Goal: Task Accomplishment & Management: Manage account settings

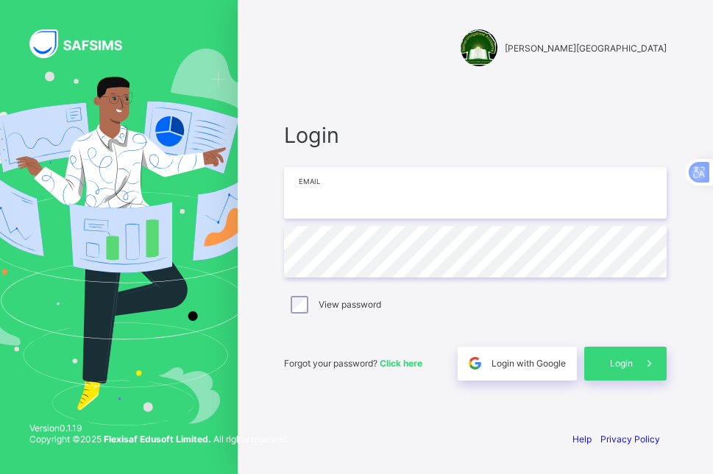
click at [374, 191] on input "email" at bounding box center [475, 193] width 383 height 52
type input "**********"
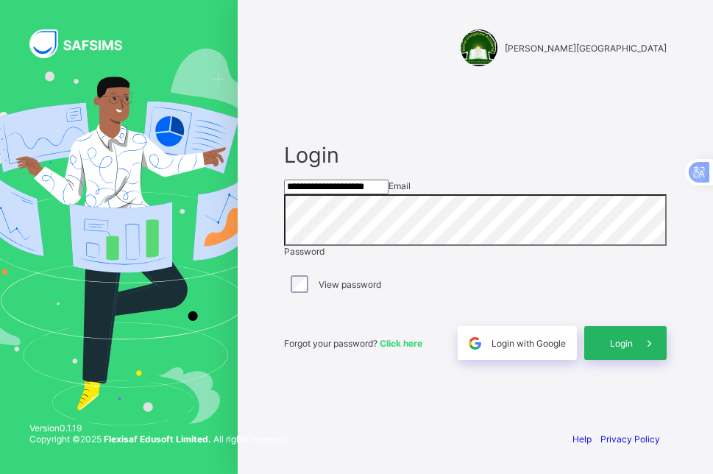
click at [627, 349] on span "Login" at bounding box center [621, 343] width 23 height 11
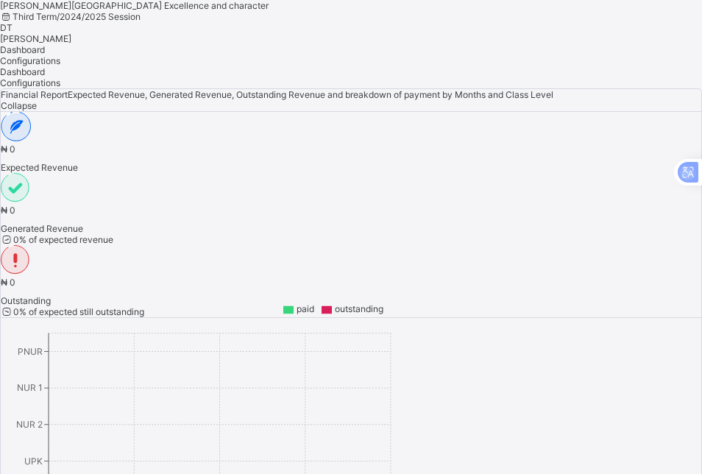
click at [71, 33] on span "DONALD TYOACHIMIN" at bounding box center [35, 38] width 71 height 11
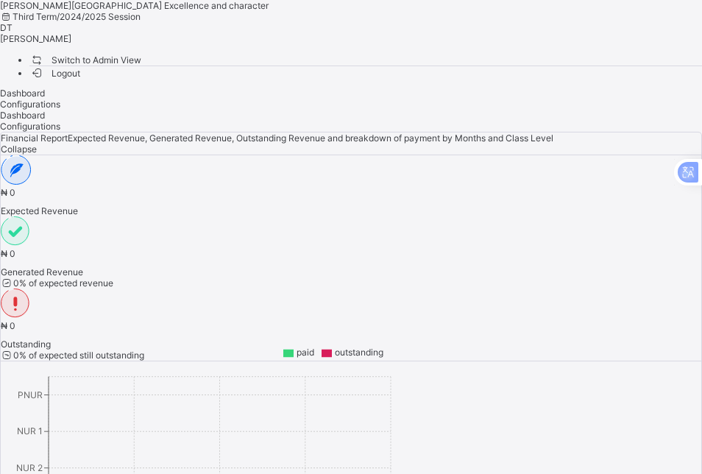
click at [141, 64] on span "Switch to Admin View" at bounding box center [85, 59] width 112 height 15
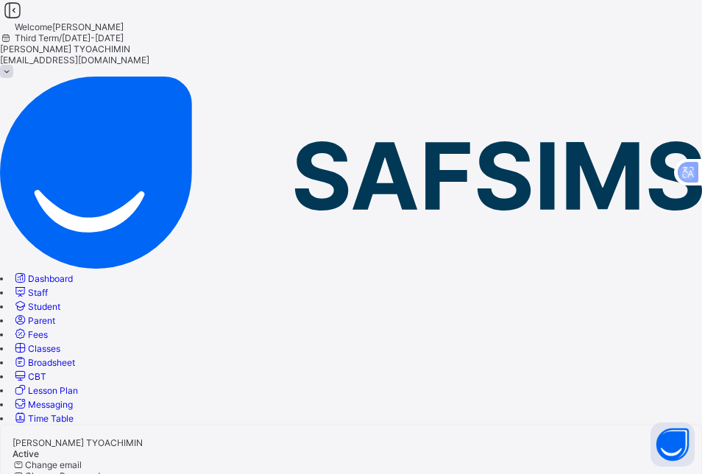
click at [48, 287] on span "Staff" at bounding box center [38, 292] width 20 height 11
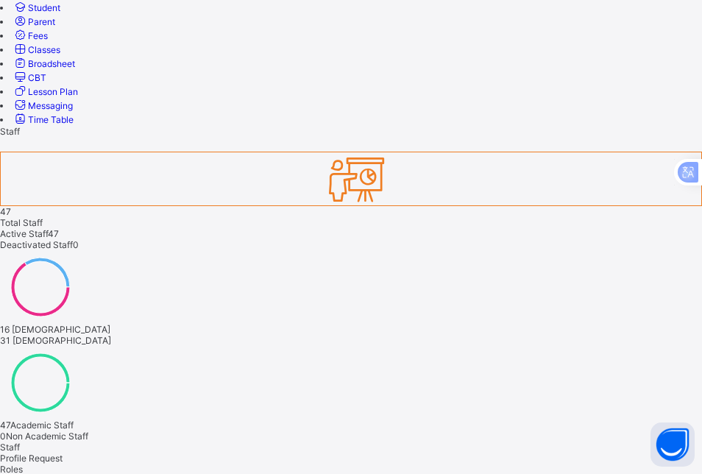
scroll to position [295, 0]
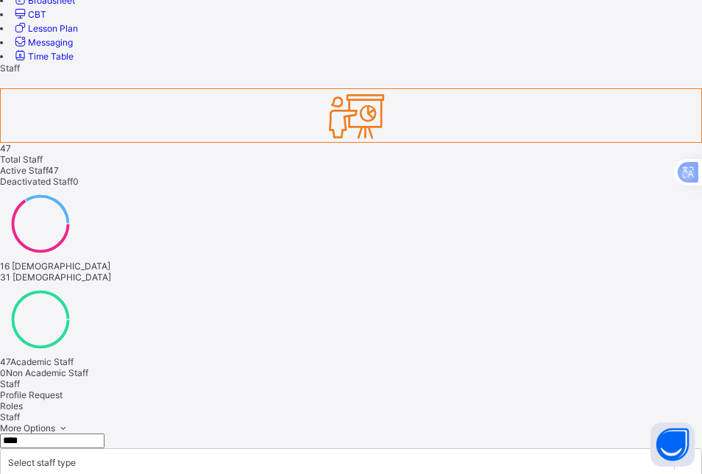
scroll to position [345, 0]
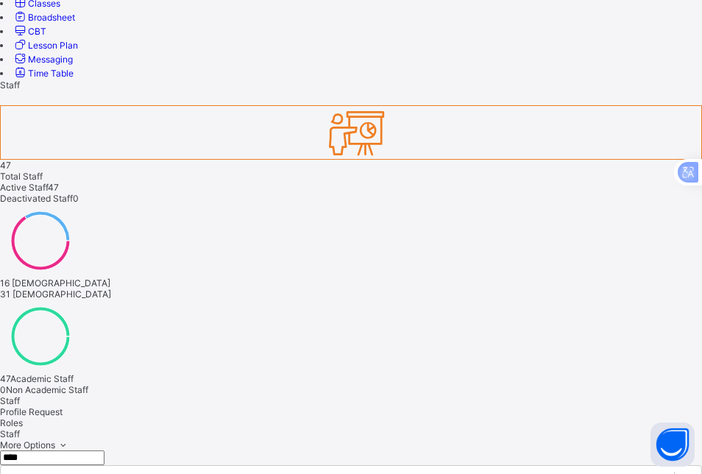
click at [105, 451] on input "****" at bounding box center [52, 458] width 105 height 15
drag, startPoint x: 259, startPoint y: 130, endPoint x: 187, endPoint y: 124, distance: 72.4
click at [105, 451] on input "****" at bounding box center [52, 458] width 105 height 15
type input "*"
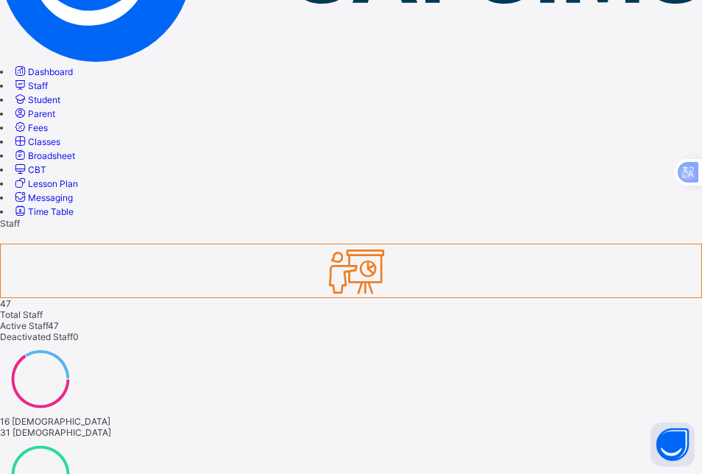
scroll to position [153, 0]
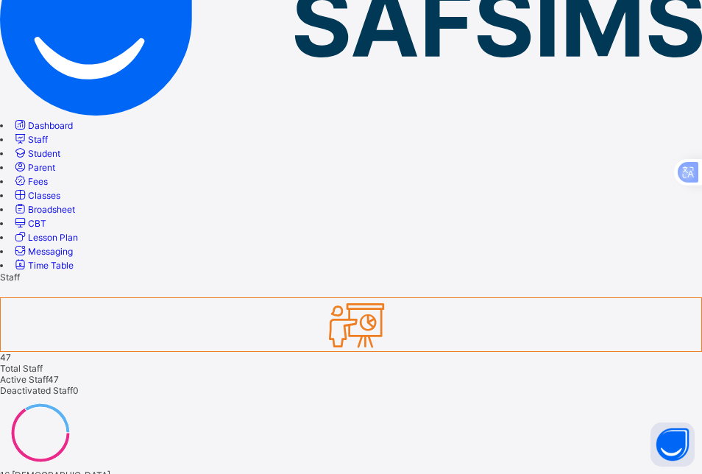
drag, startPoint x: 250, startPoint y: 328, endPoint x: 156, endPoint y: 325, distance: 94.3
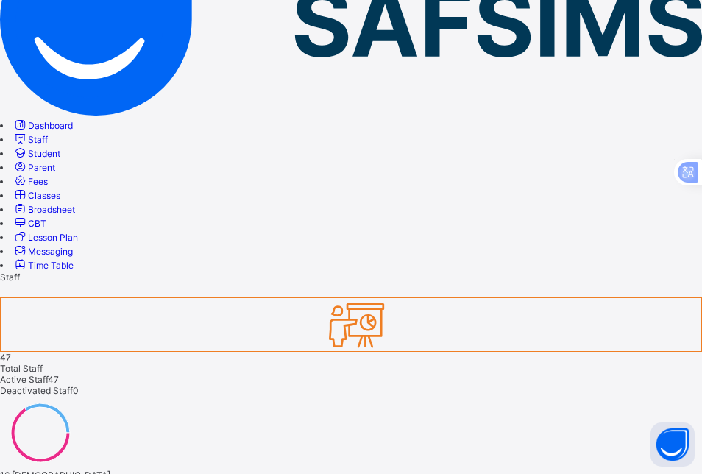
type input "*"
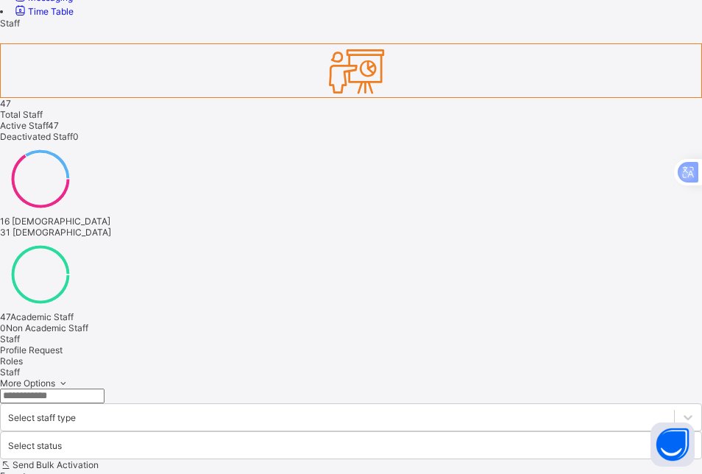
scroll to position [315, 0]
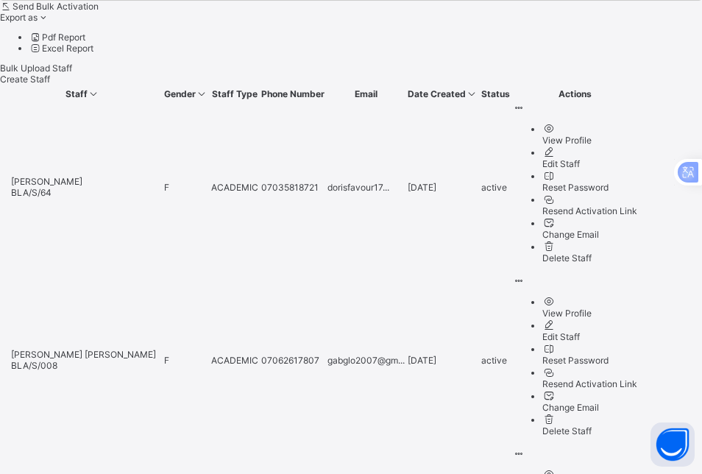
scroll to position [867, 0]
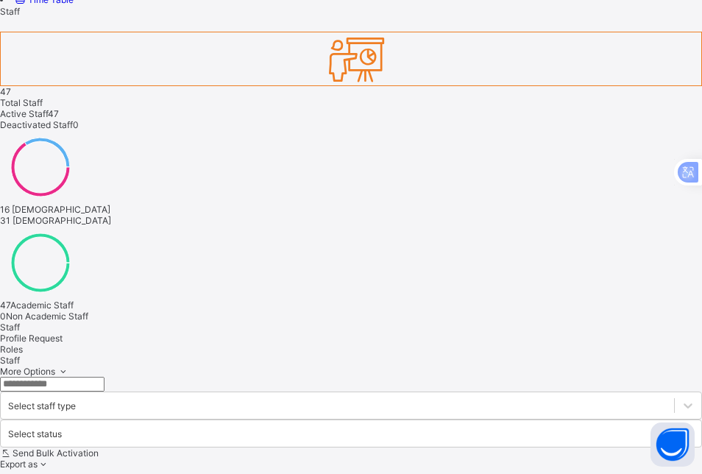
scroll to position [823, 0]
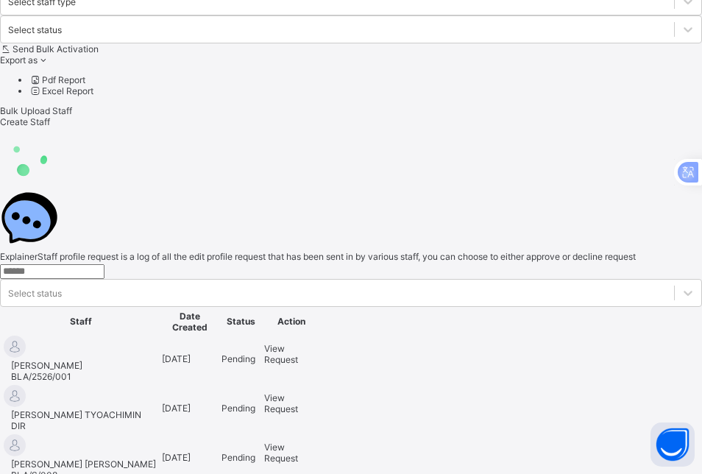
scroll to position [419, 0]
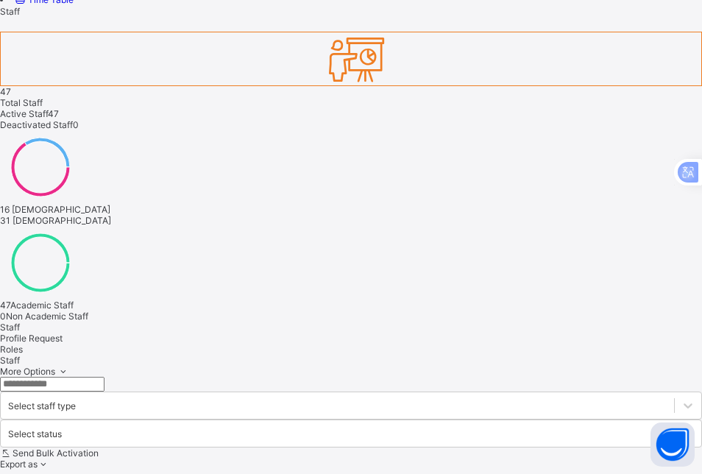
click at [105, 377] on input "text" at bounding box center [52, 384] width 105 height 15
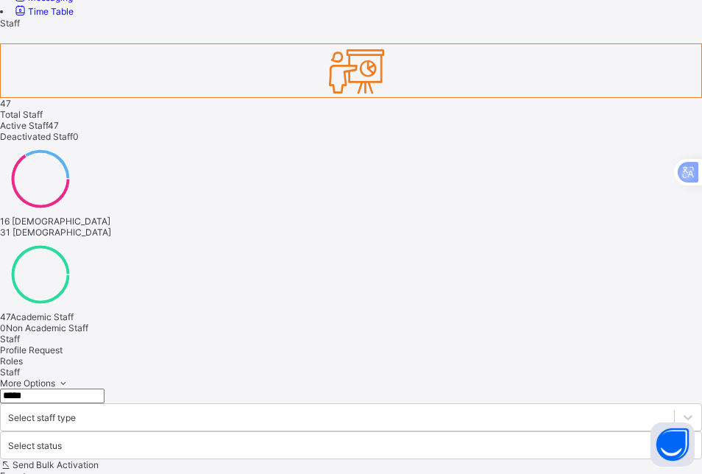
scroll to position [386, 0]
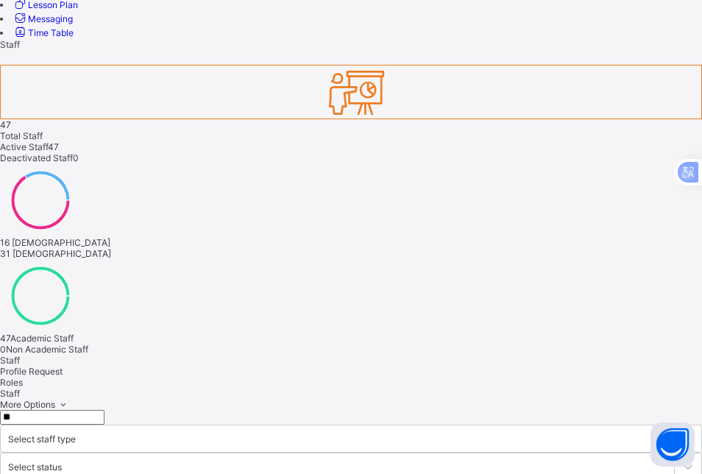
type input "*"
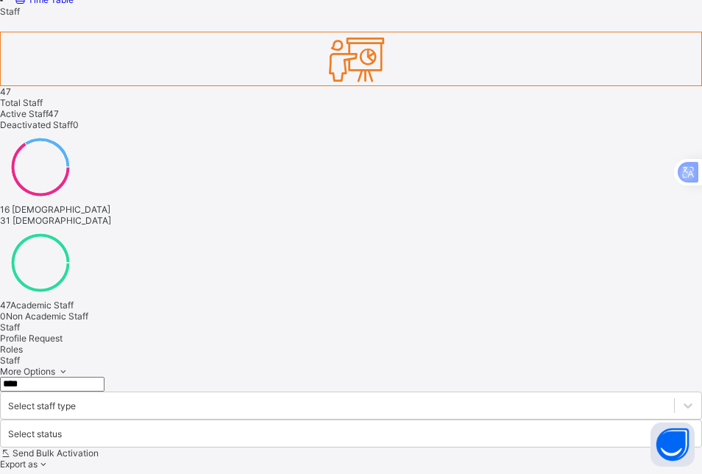
scroll to position [367, 0]
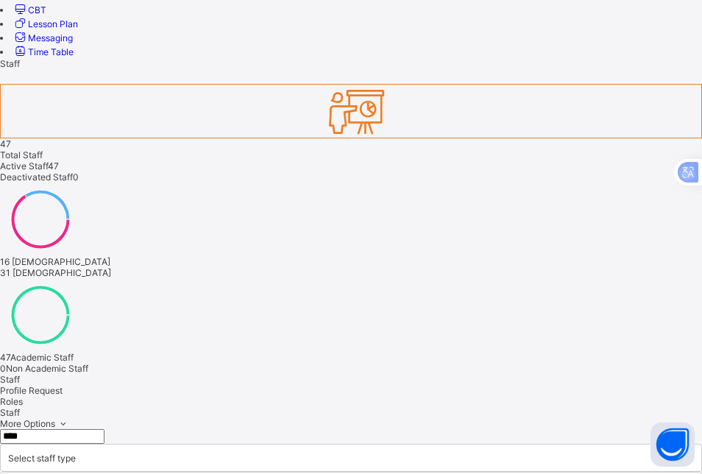
type input "****"
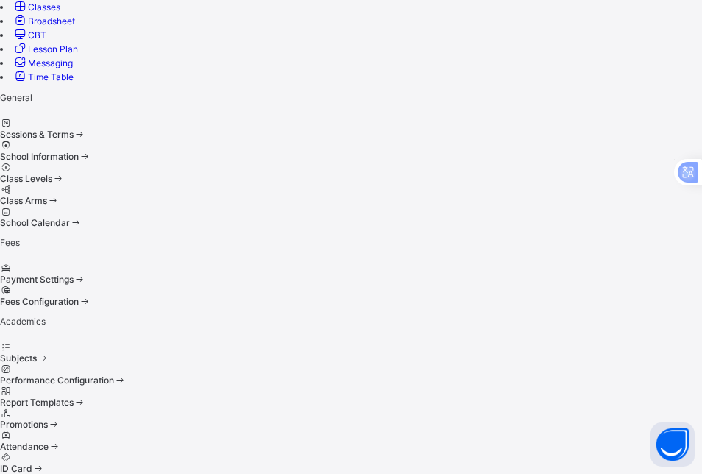
scroll to position [368, 0]
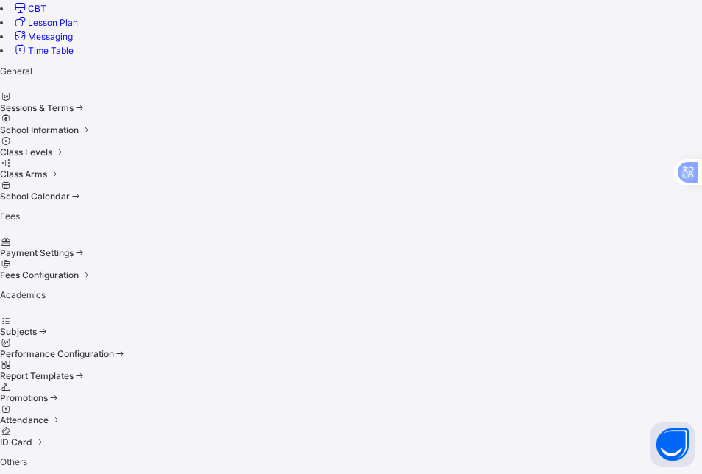
click at [248, 350] on div "Performance Configuration" at bounding box center [351, 353] width 702 height 11
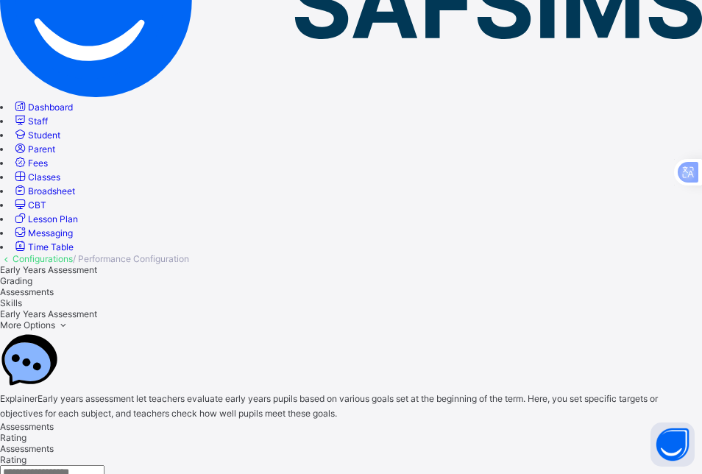
scroll to position [260, 0]
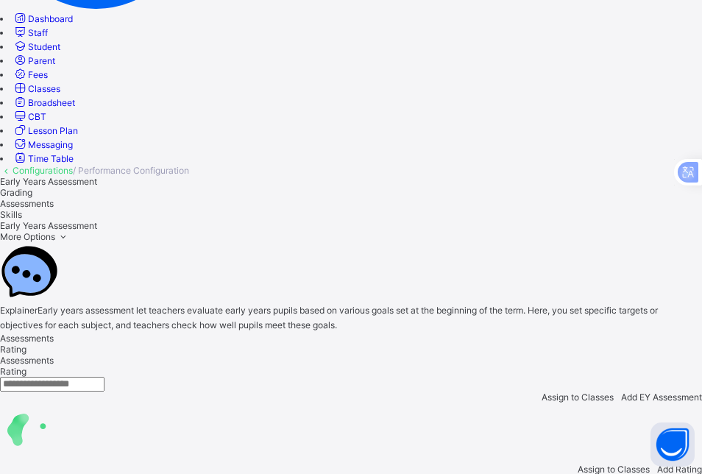
click at [342, 377] on div at bounding box center [351, 384] width 702 height 15
click at [27, 344] on span "Rating" at bounding box center [13, 349] width 27 height 11
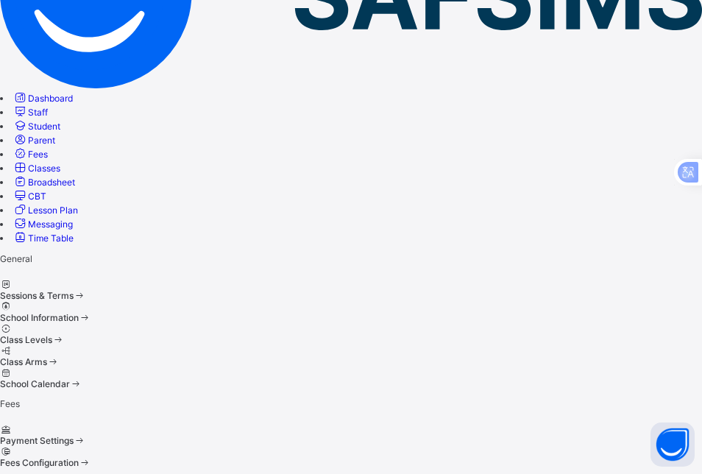
scroll to position [368, 0]
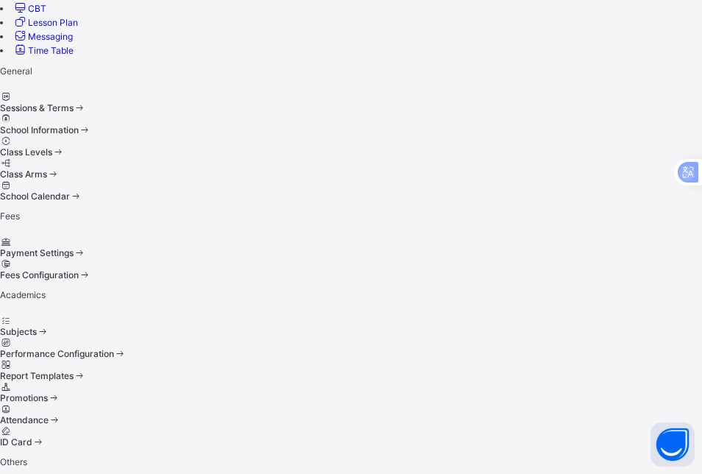
drag, startPoint x: 293, startPoint y: 339, endPoint x: 297, endPoint y: 348, distance: 9.6
click at [297, 348] on div "Performance Configuration" at bounding box center [351, 348] width 702 height 22
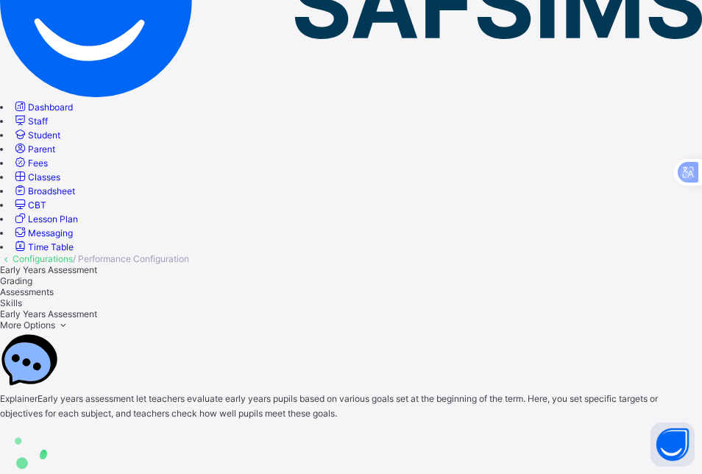
scroll to position [260, 0]
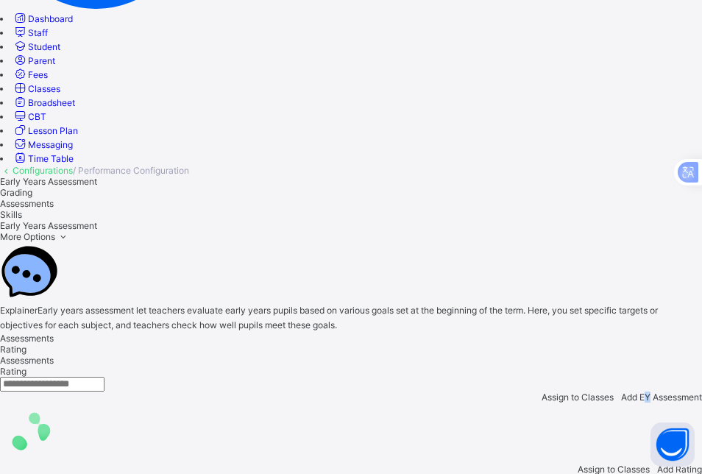
click at [646, 392] on span "Add EY Assessment" at bounding box center [661, 397] width 81 height 11
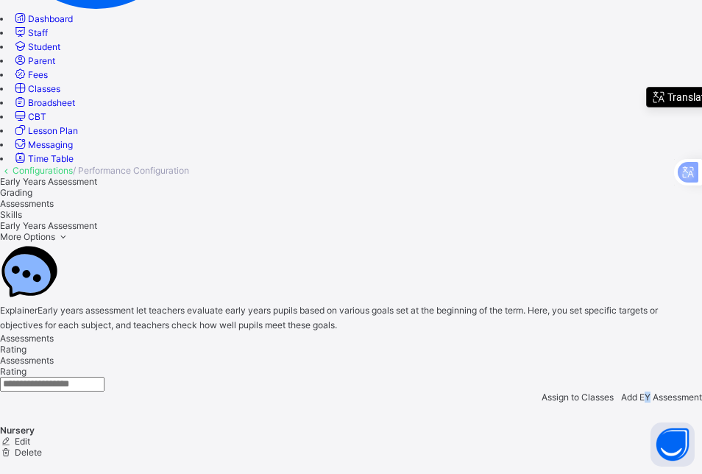
scroll to position [79, 0]
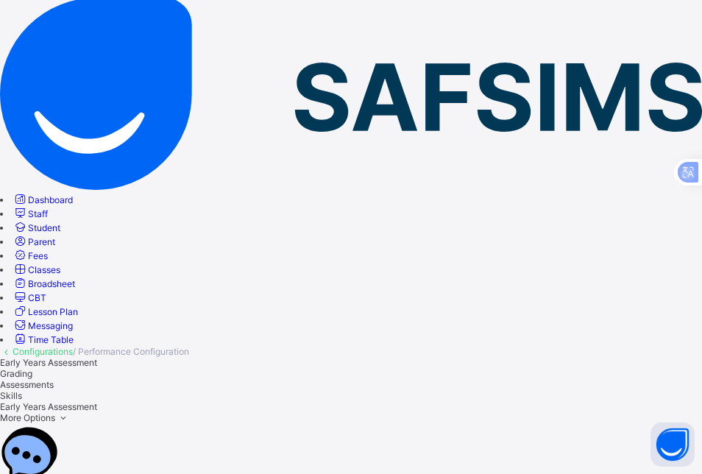
drag, startPoint x: 249, startPoint y: 158, endPoint x: 250, endPoint y: 167, distance: 9.0
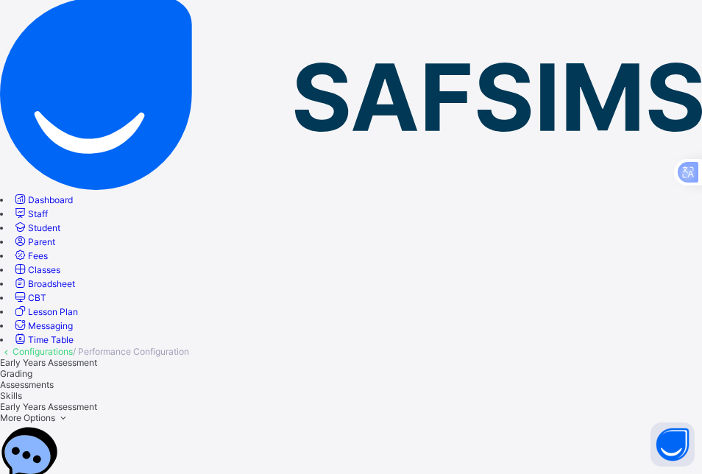
click at [32, 368] on span "Grading" at bounding box center [16, 373] width 32 height 11
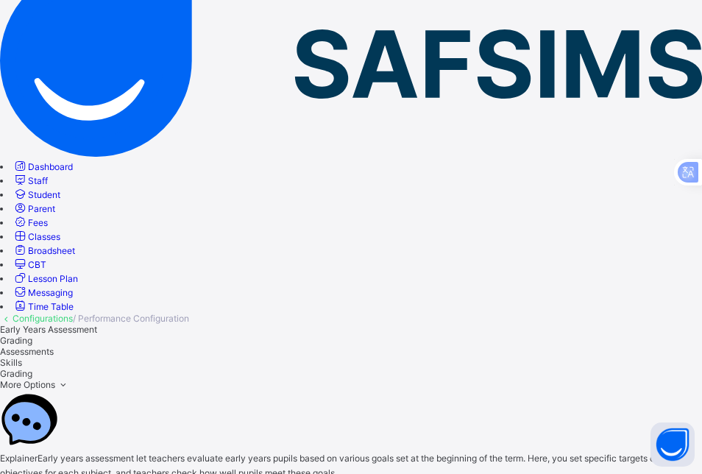
scroll to position [141, 0]
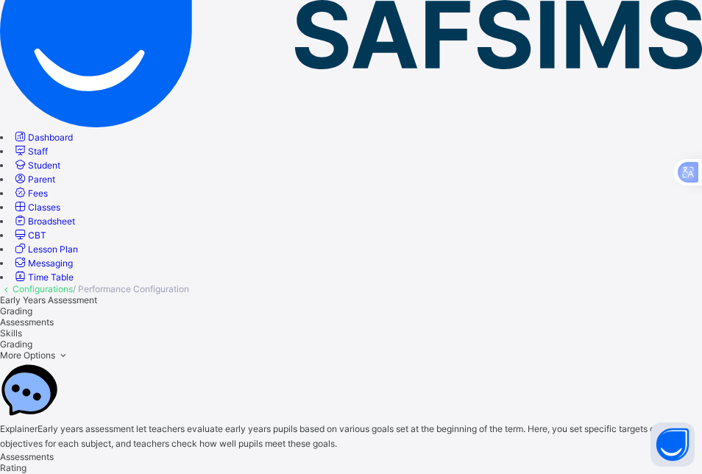
drag, startPoint x: 591, startPoint y: 284, endPoint x: 574, endPoint y: 272, distance: 21.1
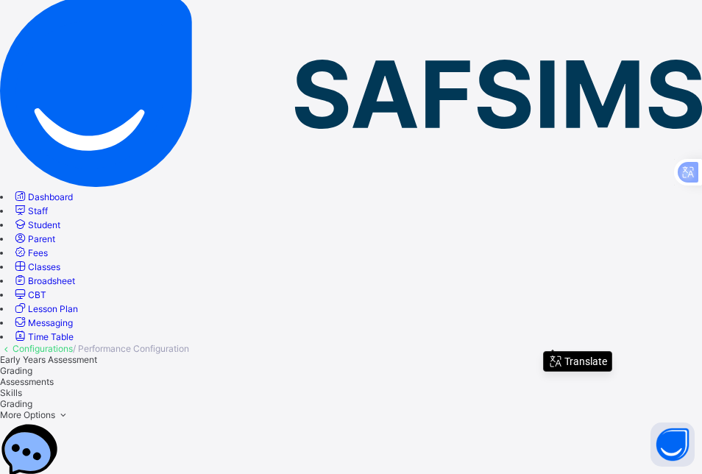
scroll to position [0, 0]
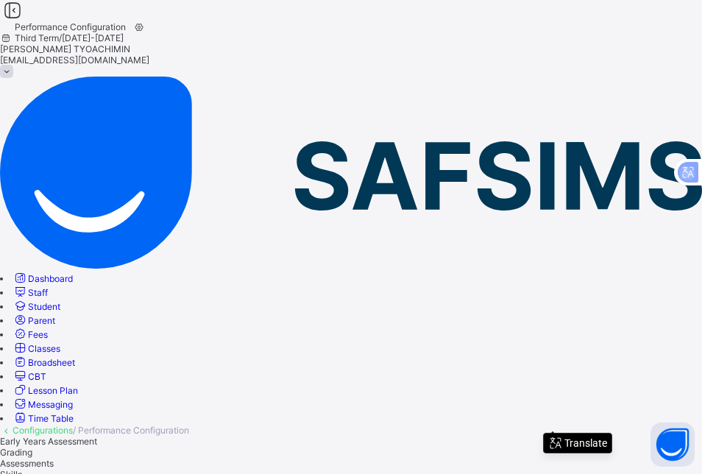
click at [189, 425] on span "/ Performance Configuration" at bounding box center [131, 430] width 116 height 11
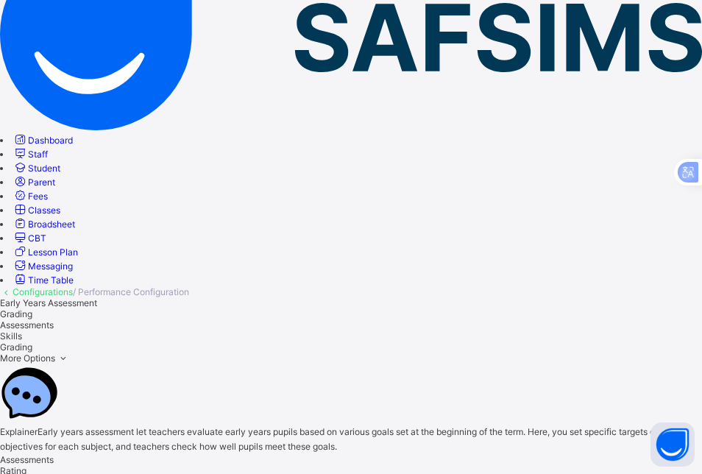
scroll to position [141, 0]
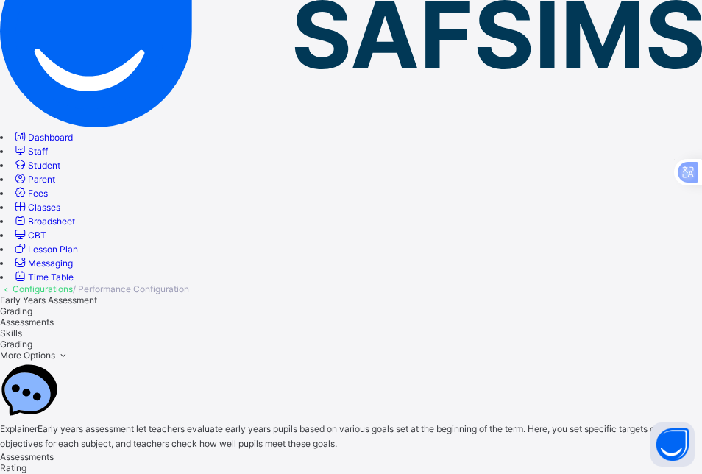
click at [60, 213] on span "Classes" at bounding box center [44, 207] width 32 height 11
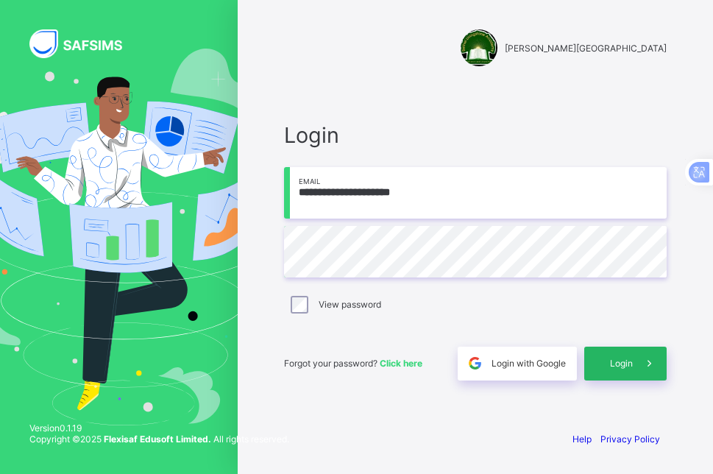
click at [622, 363] on span "Login" at bounding box center [621, 363] width 23 height 11
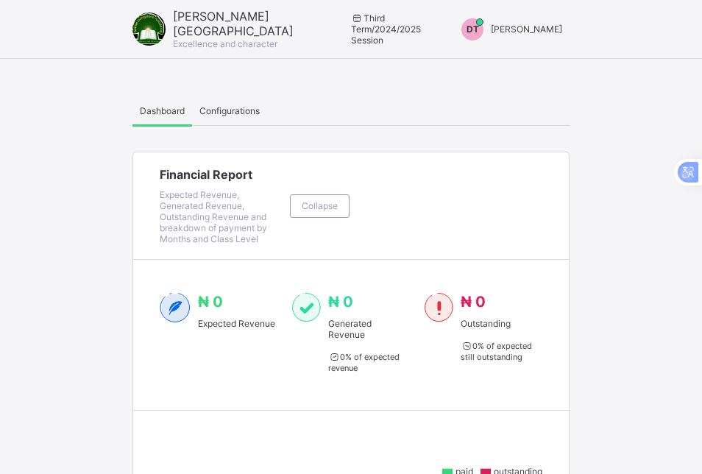
click at [529, 27] on span "[PERSON_NAME]" at bounding box center [526, 29] width 71 height 11
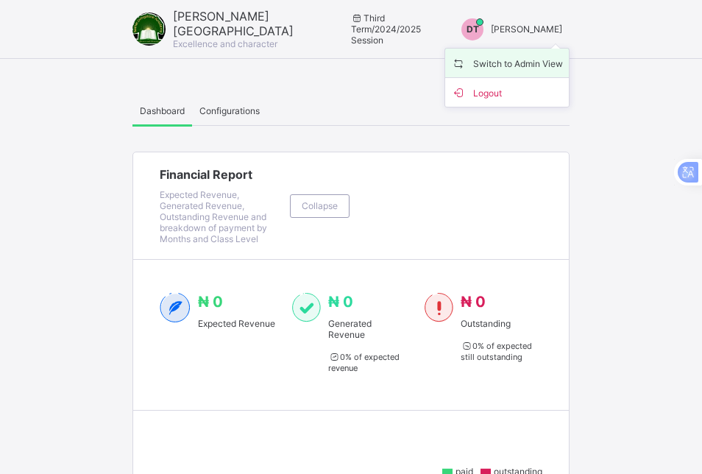
click at [527, 60] on span "Switch to Admin View" at bounding box center [507, 62] width 112 height 17
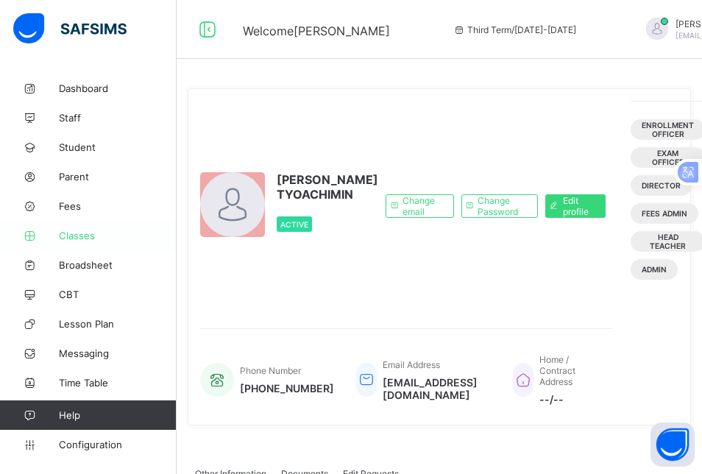
click at [64, 233] on span "Classes" at bounding box center [118, 236] width 118 height 12
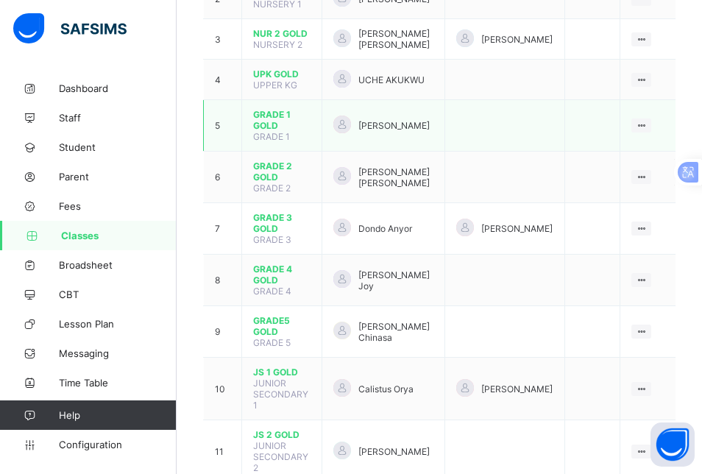
scroll to position [295, 0]
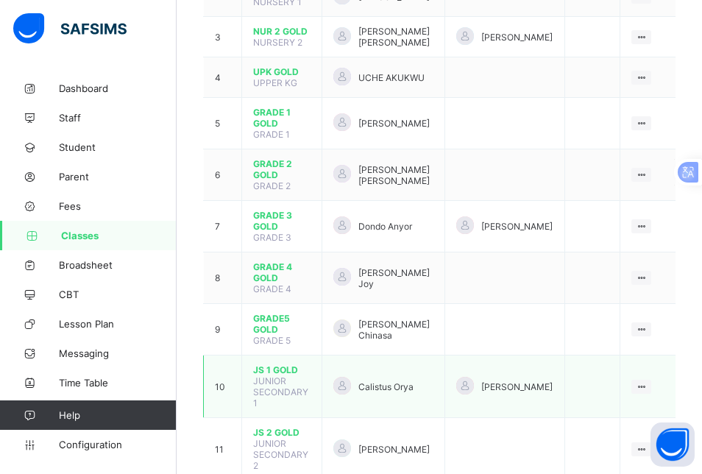
click at [264, 364] on span "JS 1 GOLD" at bounding box center [281, 369] width 57 height 11
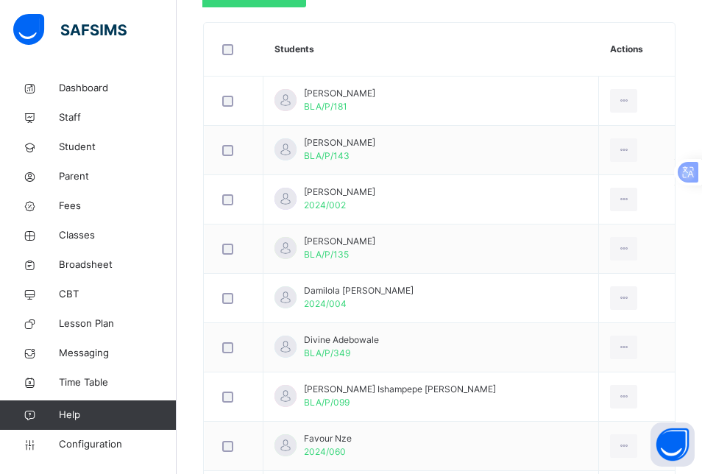
scroll to position [284, 0]
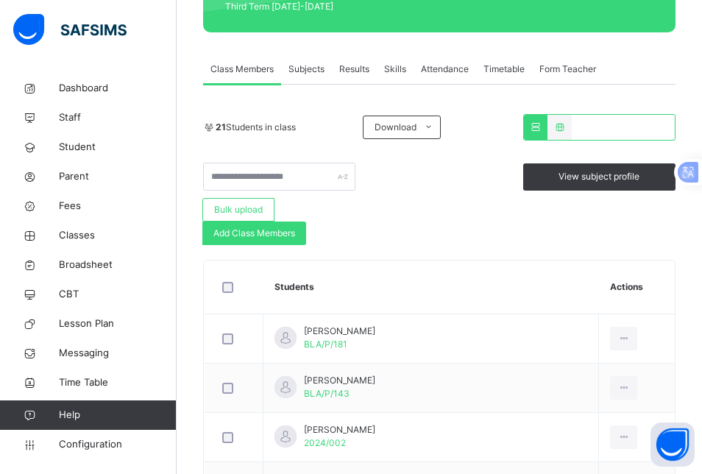
click at [306, 67] on span "Subjects" at bounding box center [307, 69] width 36 height 13
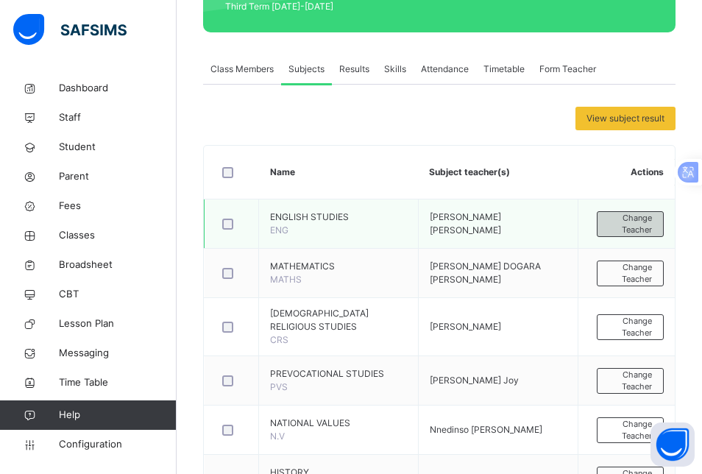
click at [643, 215] on span "Change Teacher" at bounding box center [630, 224] width 43 height 24
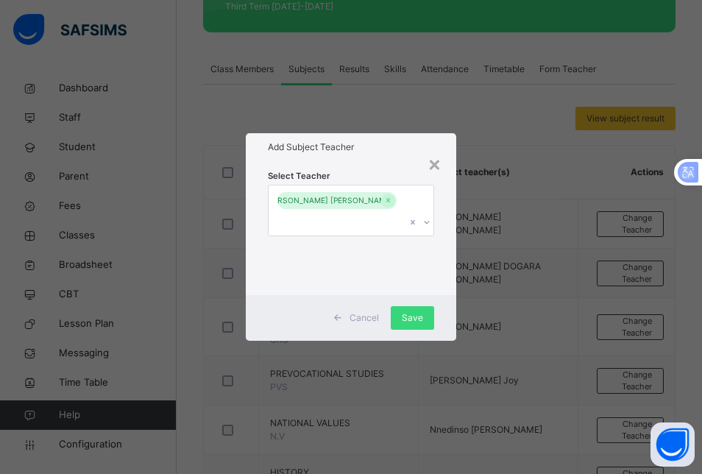
click at [426, 215] on icon at bounding box center [427, 222] width 9 height 15
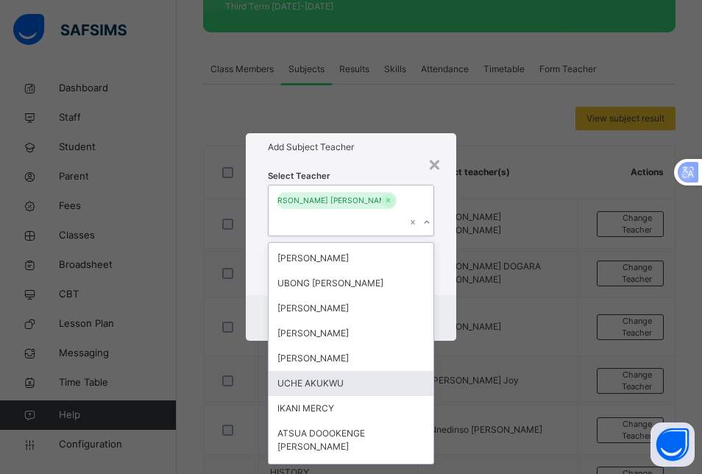
scroll to position [1107, 0]
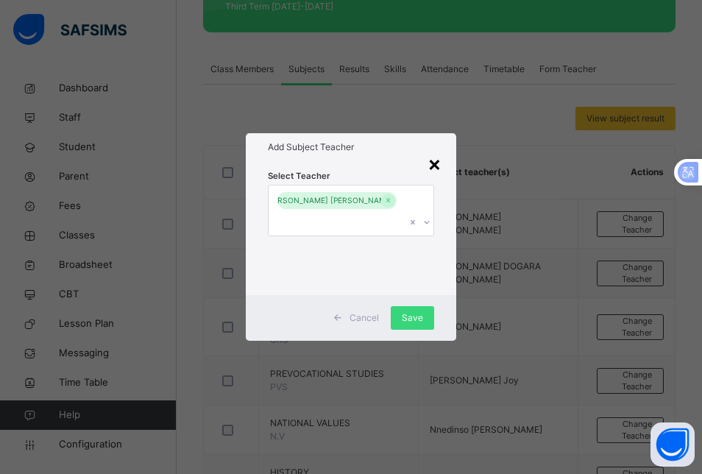
click at [438, 166] on div "×" at bounding box center [435, 163] width 14 height 31
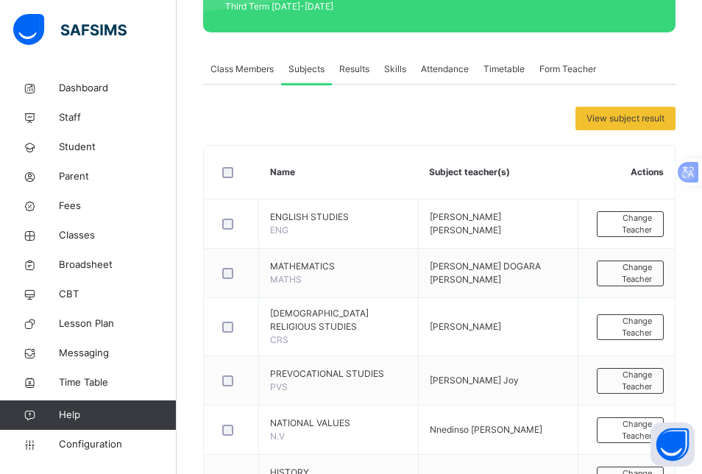
click at [353, 67] on span "Results" at bounding box center [354, 69] width 30 height 13
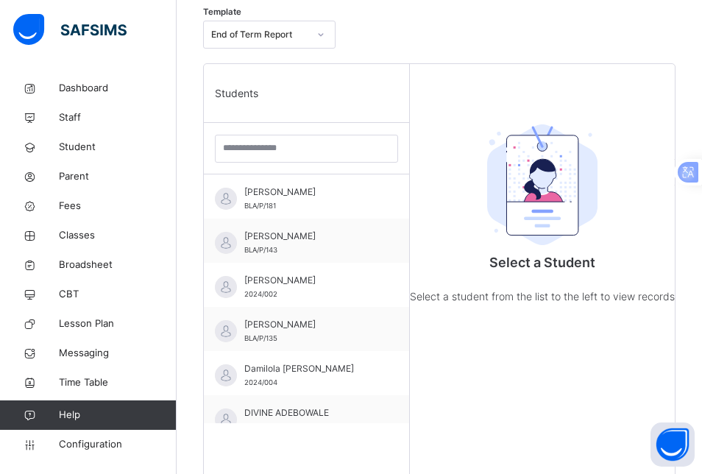
scroll to position [431, 0]
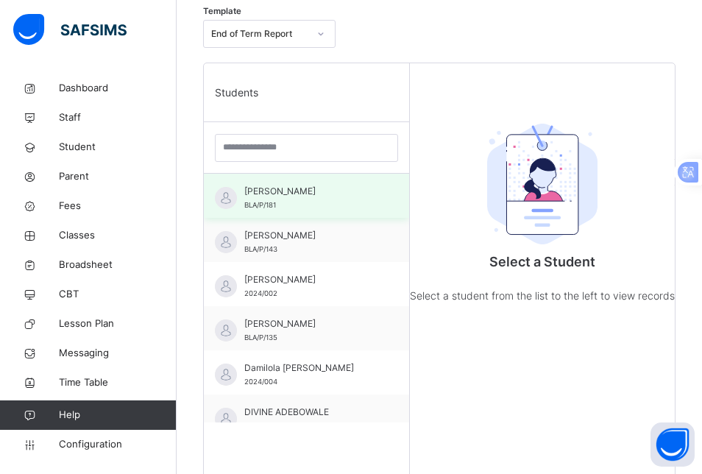
click at [276, 188] on span "[PERSON_NAME]" at bounding box center [310, 191] width 132 height 13
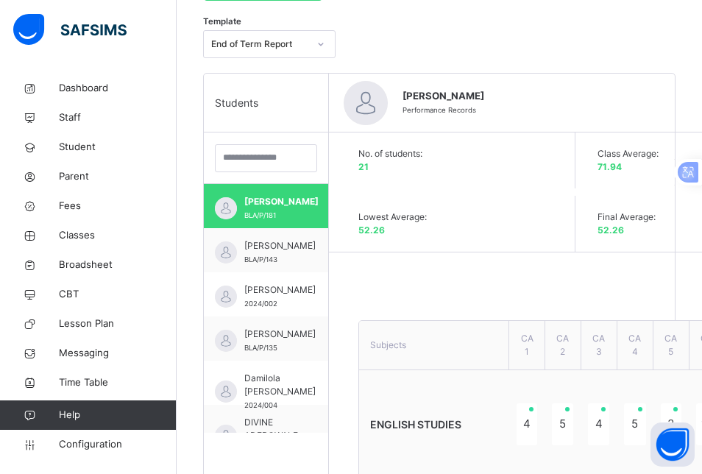
scroll to position [211, 0]
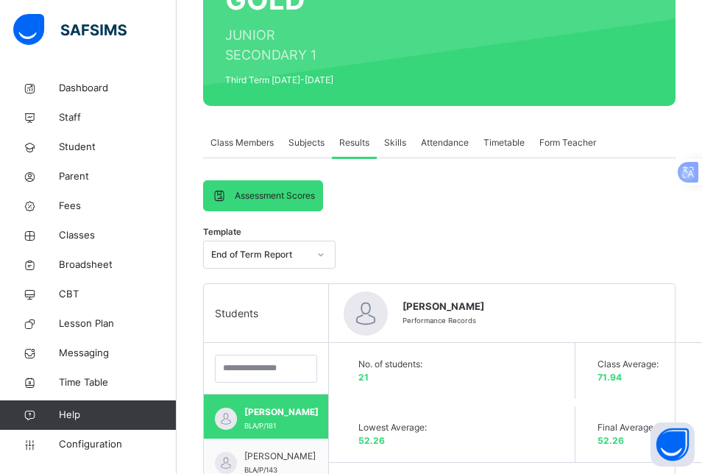
click at [454, 144] on span "Attendance" at bounding box center [445, 142] width 48 height 13
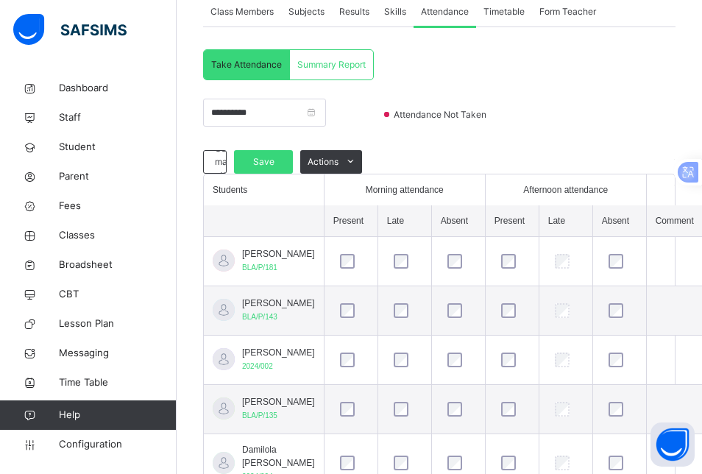
scroll to position [358, 0]
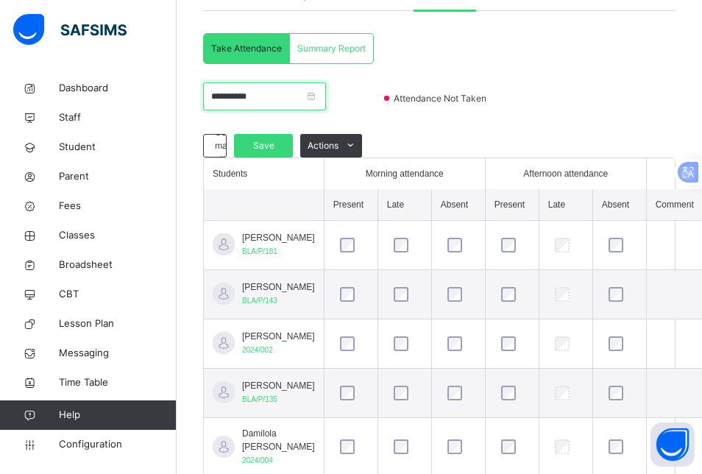
click at [326, 97] on input "**********" at bounding box center [264, 96] width 123 height 28
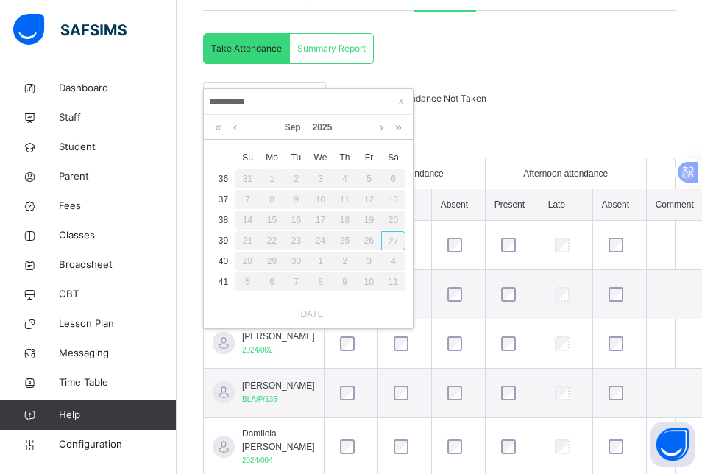
click at [301, 94] on input "**********" at bounding box center [308, 102] width 200 height 16
click at [380, 123] on link at bounding box center [381, 127] width 11 height 25
click at [236, 125] on link at bounding box center [235, 127] width 11 height 25
click at [247, 239] on div "21" at bounding box center [248, 240] width 24 height 19
click at [250, 241] on div "21" at bounding box center [248, 240] width 24 height 19
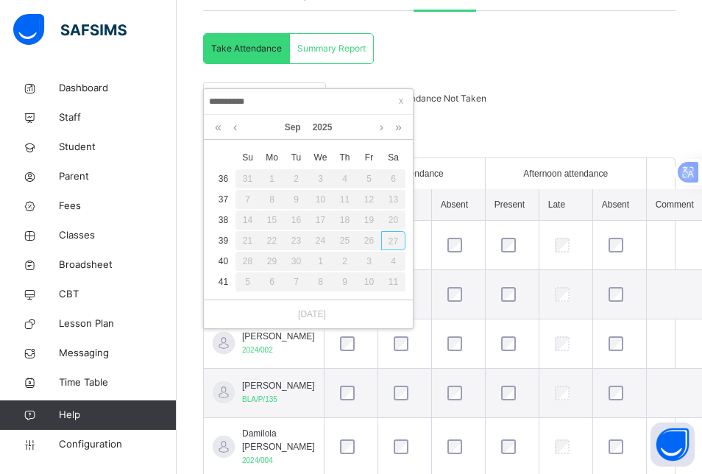
click at [250, 241] on div "21" at bounding box center [248, 240] width 24 height 19
drag, startPoint x: 403, startPoint y: 101, endPoint x: 356, endPoint y: 101, distance: 47.1
click at [403, 102] on span at bounding box center [401, 101] width 15 height 15
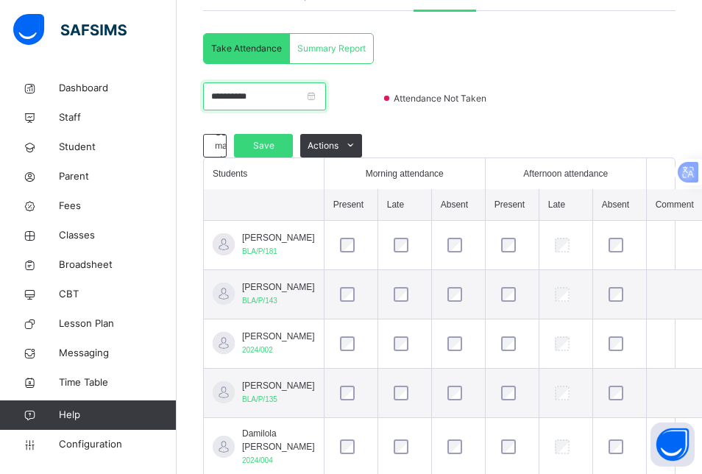
click at [230, 95] on input "**********" at bounding box center [264, 96] width 123 height 28
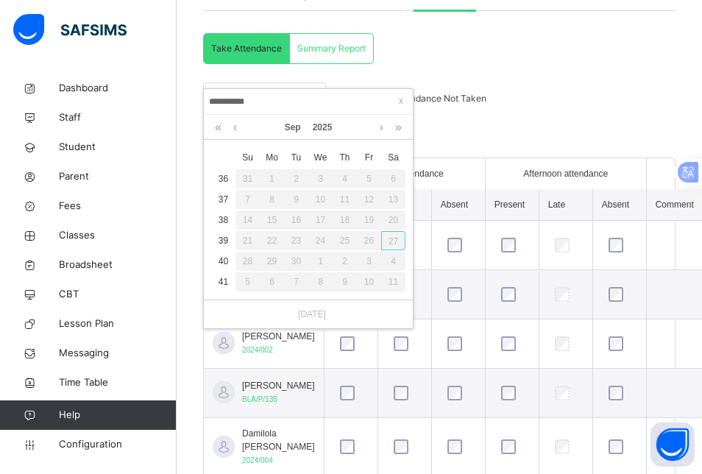
click at [312, 311] on link "[DATE]" at bounding box center [308, 314] width 35 height 13
click at [392, 241] on div "27" at bounding box center [393, 240] width 24 height 19
drag, startPoint x: 285, startPoint y: 94, endPoint x: 305, endPoint y: 102, distance: 21.8
click at [288, 96] on input "**********" at bounding box center [308, 102] width 200 height 16
drag, startPoint x: 400, startPoint y: 96, endPoint x: 416, endPoint y: 102, distance: 17.0
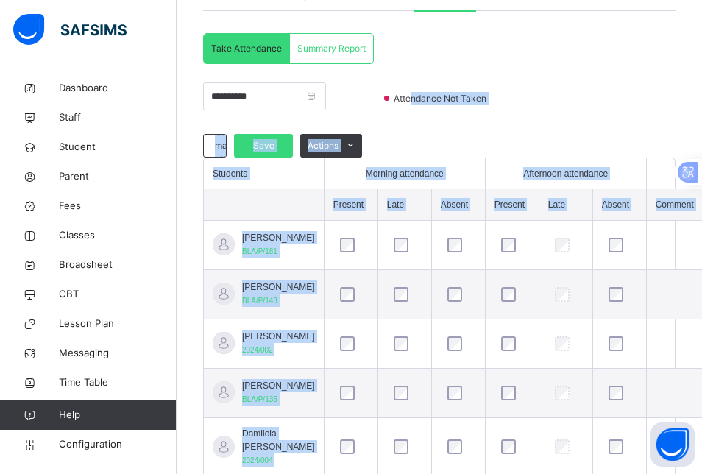
click at [324, 188] on th "Morning attendance" at bounding box center [404, 173] width 161 height 31
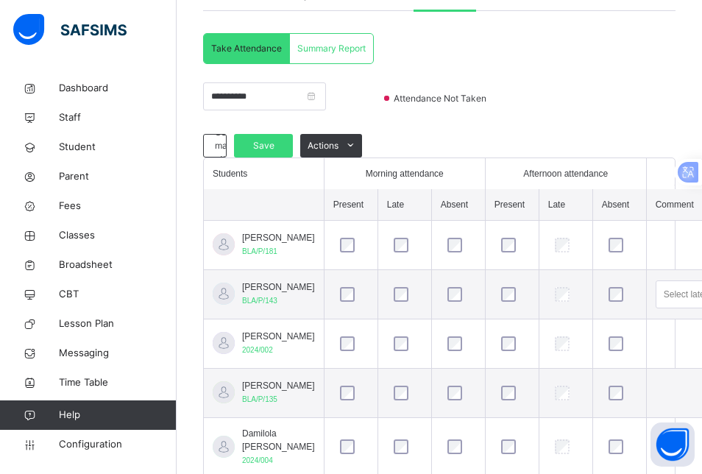
click at [345, 47] on span "Summary Report" at bounding box center [331, 48] width 68 height 13
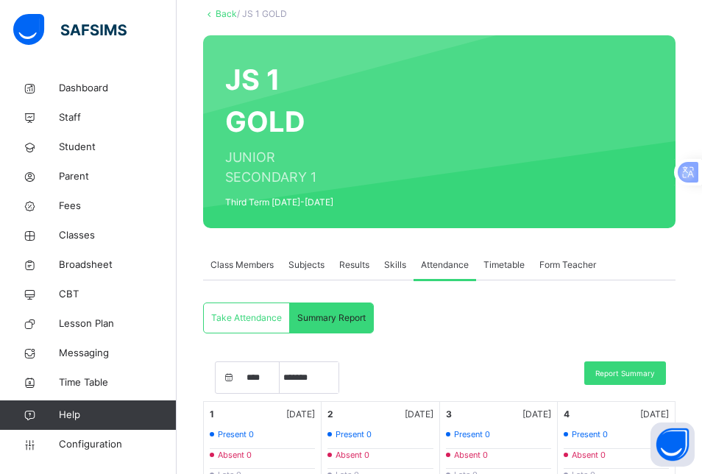
scroll to position [63, 0]
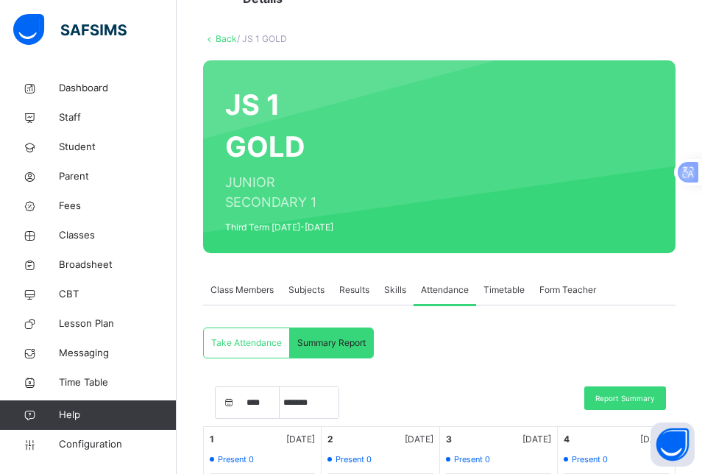
click at [563, 289] on span "Form Teacher" at bounding box center [568, 289] width 57 height 13
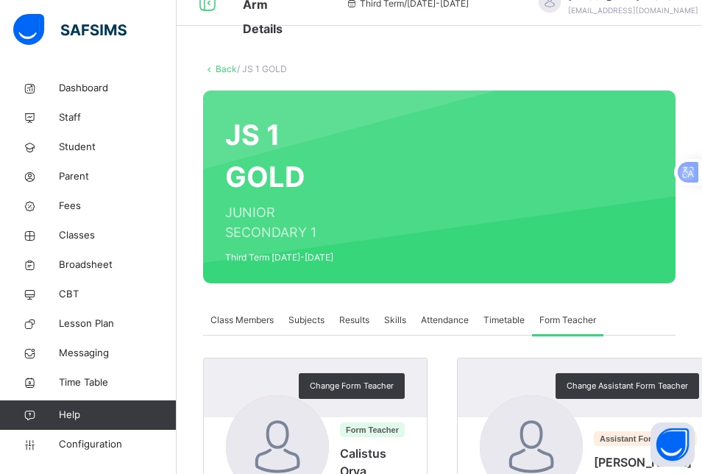
scroll to position [21, 0]
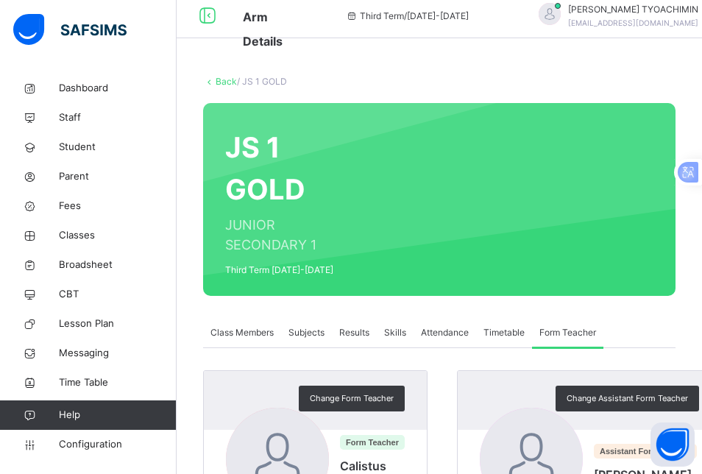
click at [353, 328] on span "Results" at bounding box center [354, 332] width 30 height 13
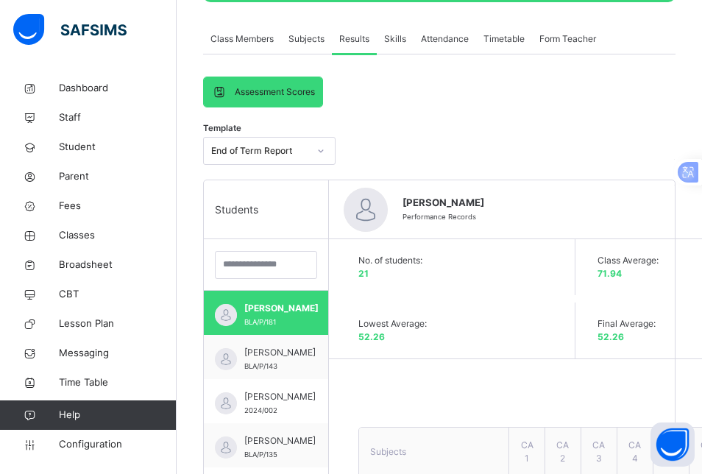
scroll to position [315, 0]
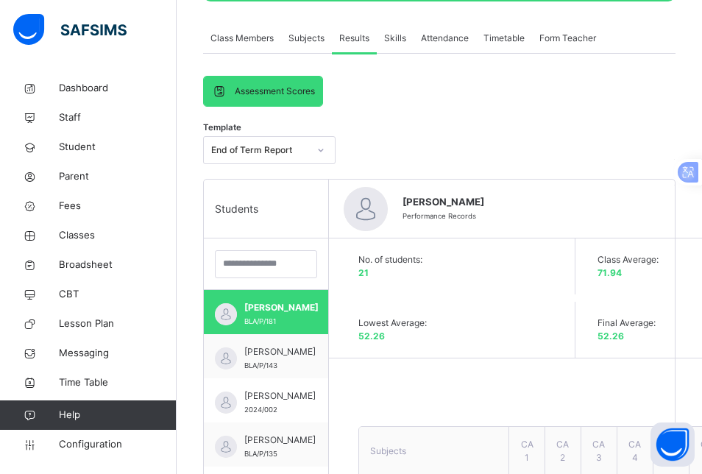
click at [353, 36] on span "Results" at bounding box center [354, 38] width 30 height 13
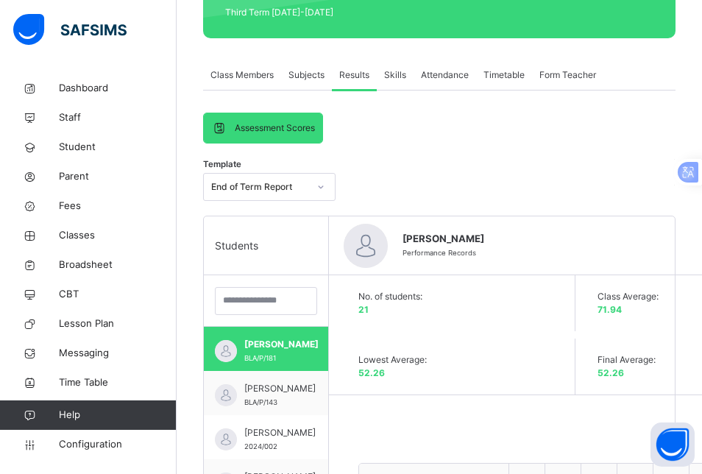
scroll to position [241, 0]
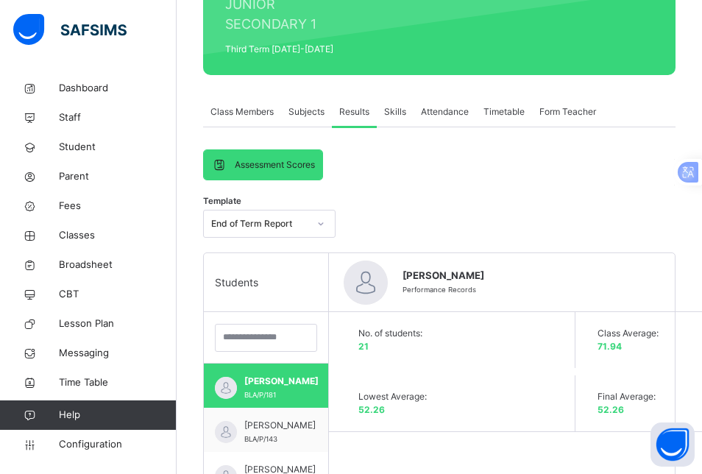
click at [310, 110] on span "Subjects" at bounding box center [307, 111] width 36 height 13
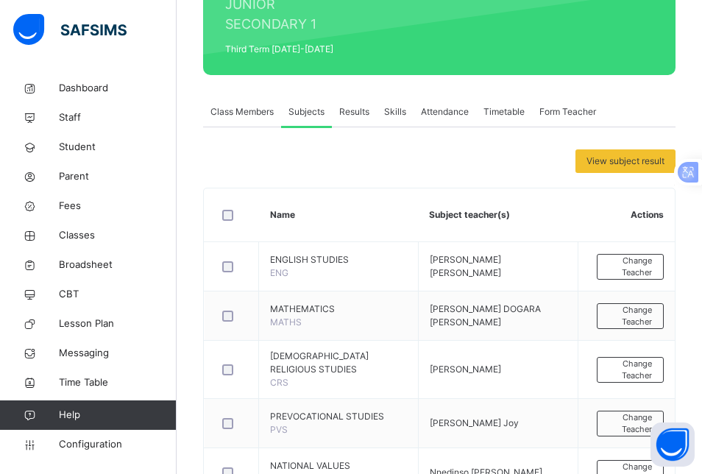
click at [367, 108] on span "Results" at bounding box center [354, 111] width 30 height 13
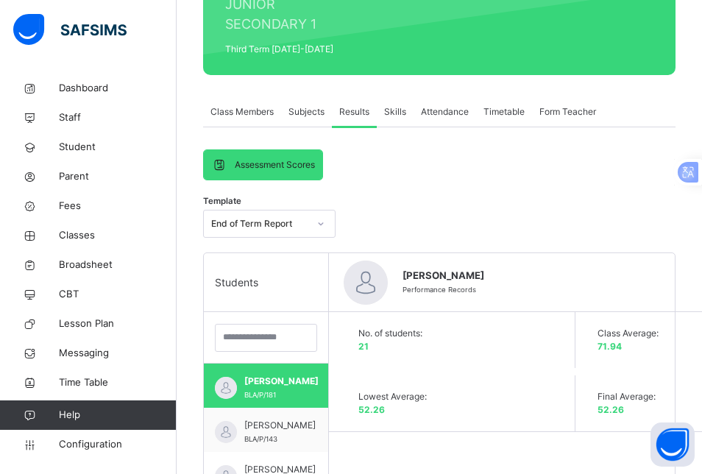
click at [295, 159] on span "Assessment Scores" at bounding box center [275, 164] width 80 height 13
click at [278, 158] on div "Assessment Scores" at bounding box center [263, 164] width 119 height 29
click at [311, 116] on span "Subjects" at bounding box center [307, 111] width 36 height 13
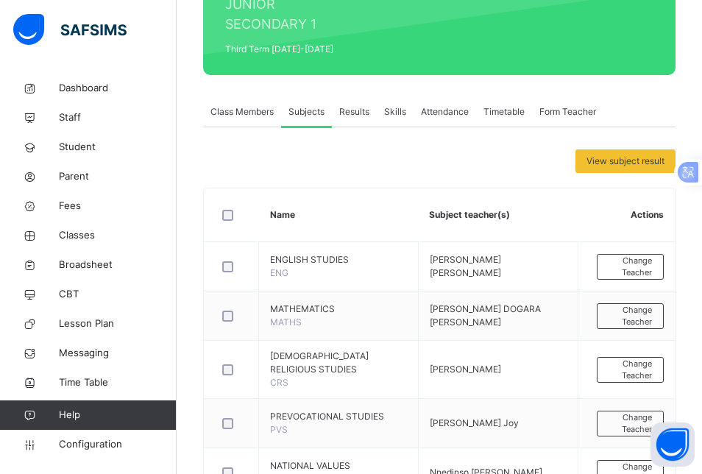
drag, startPoint x: 312, startPoint y: 116, endPoint x: 364, endPoint y: 112, distance: 51.7
click at [362, 111] on span "Results" at bounding box center [354, 111] width 30 height 13
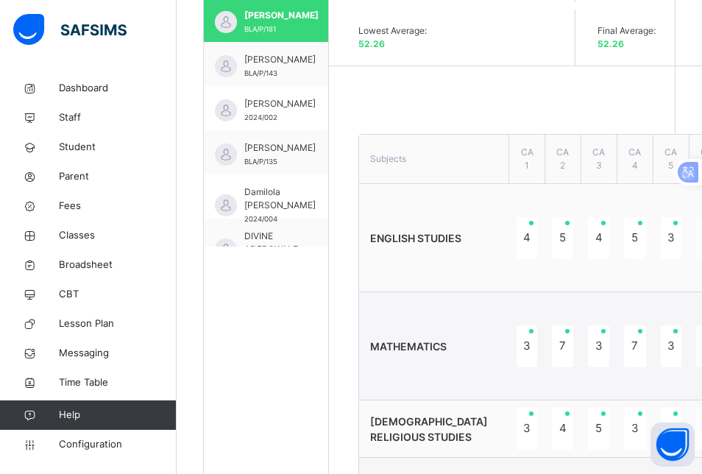
scroll to position [610, 0]
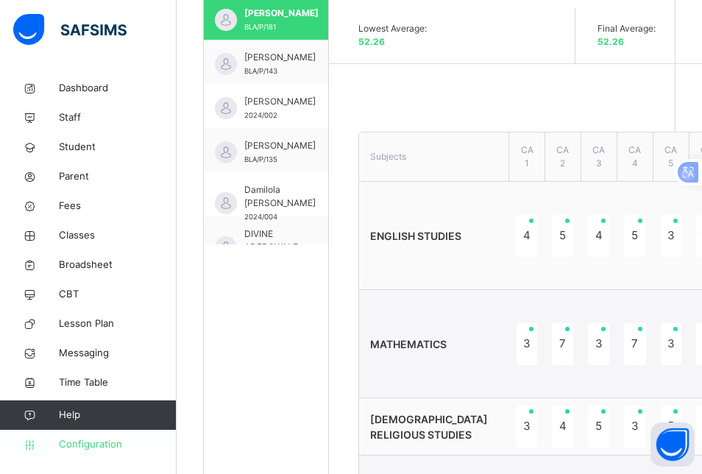
click at [93, 437] on span "Configuration" at bounding box center [117, 444] width 117 height 15
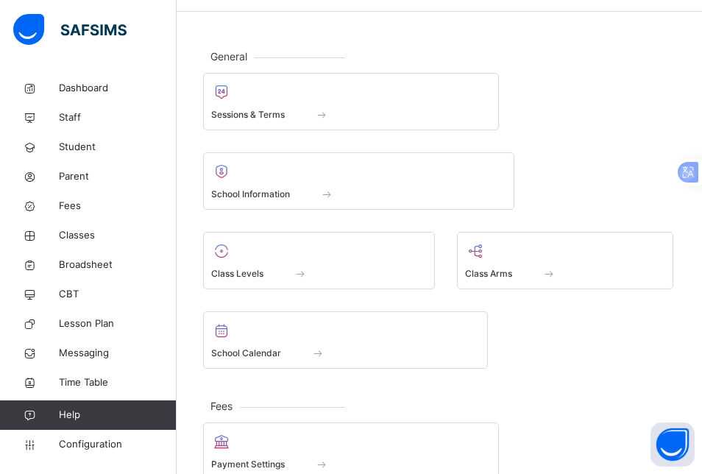
scroll to position [21, 0]
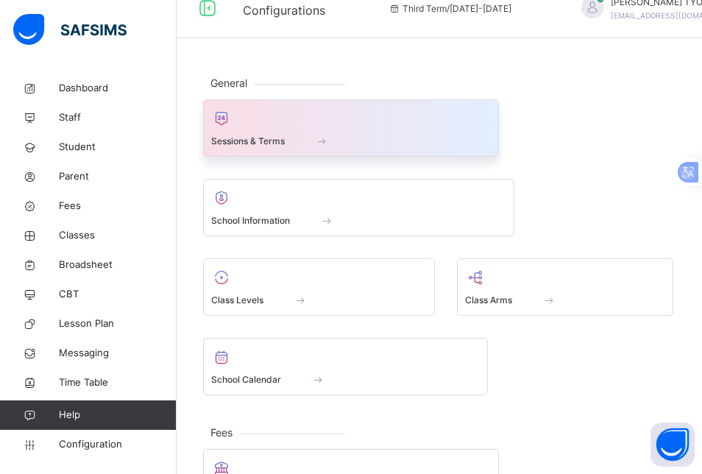
click at [291, 139] on div "Sessions & Terms" at bounding box center [351, 140] width 280 height 15
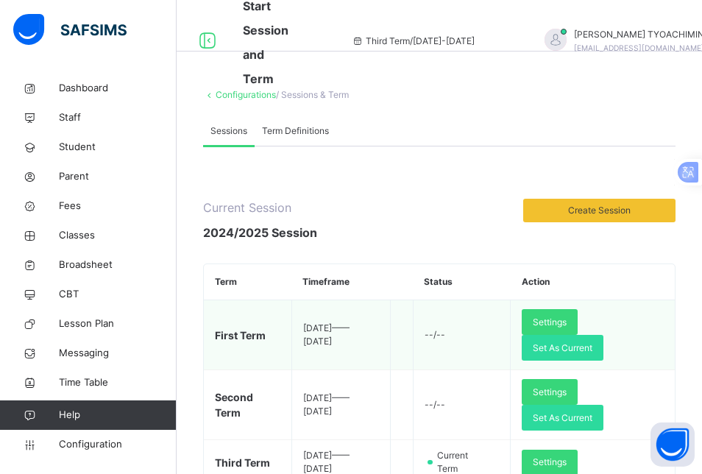
scroll to position [40, 0]
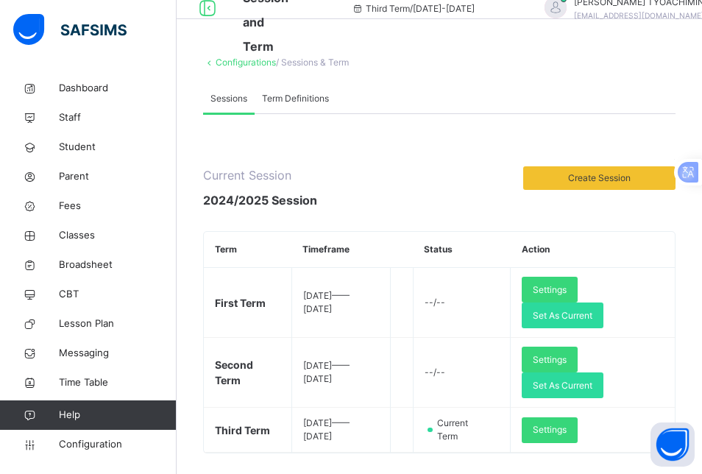
click at [313, 96] on span "Term Definitions" at bounding box center [295, 98] width 67 height 13
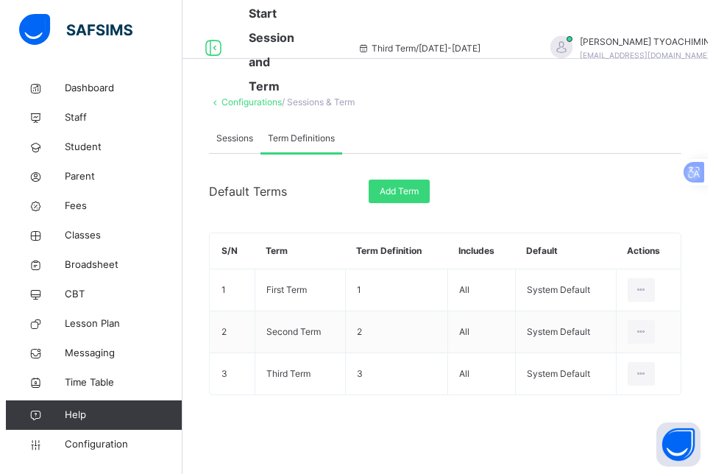
scroll to position [0, 0]
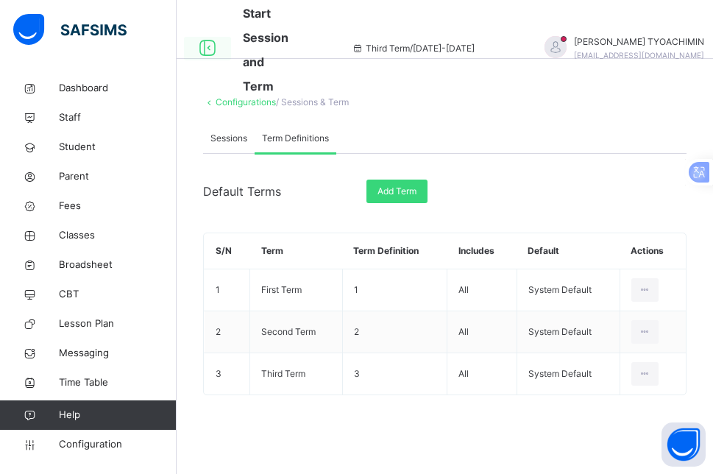
click at [209, 47] on icon at bounding box center [207, 48] width 25 height 27
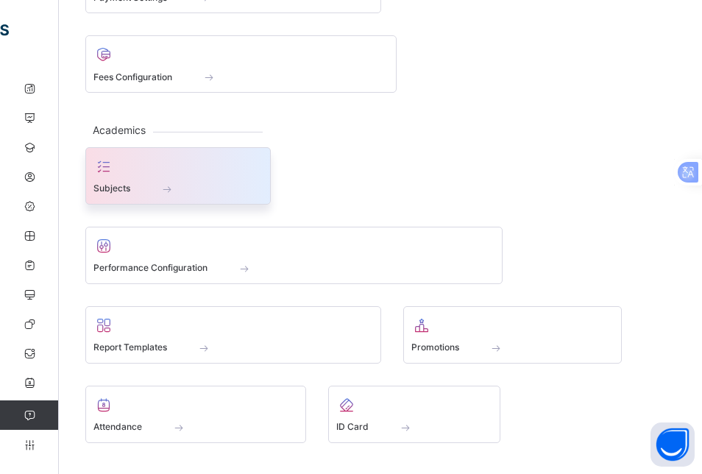
scroll to position [443, 0]
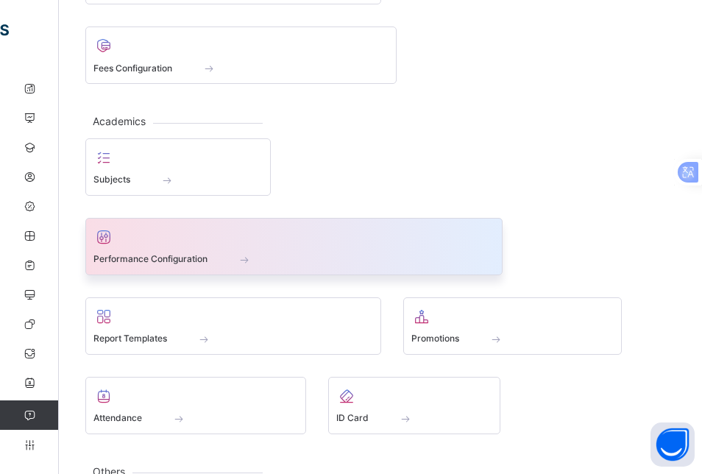
click at [212, 259] on div "Performance Configuration" at bounding box center [294, 259] width 401 height 15
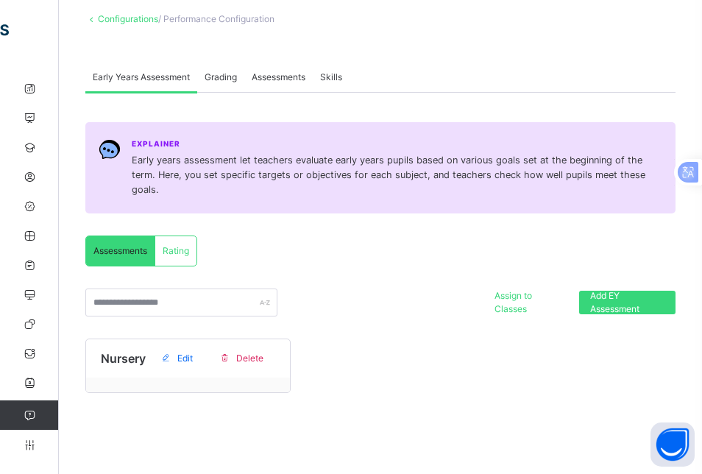
scroll to position [68, 0]
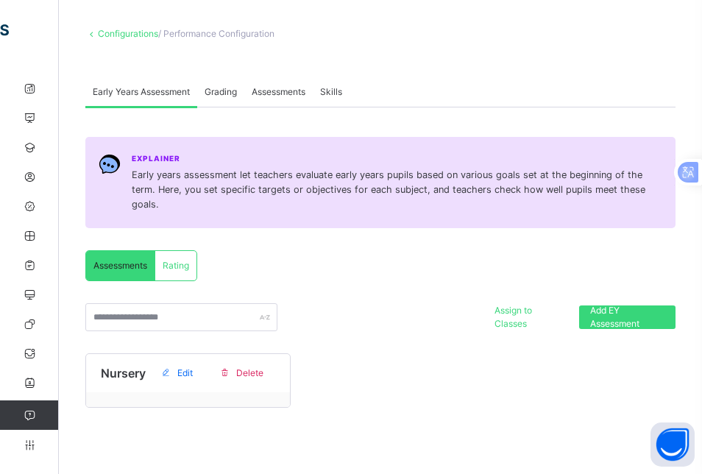
scroll to position [443, 0]
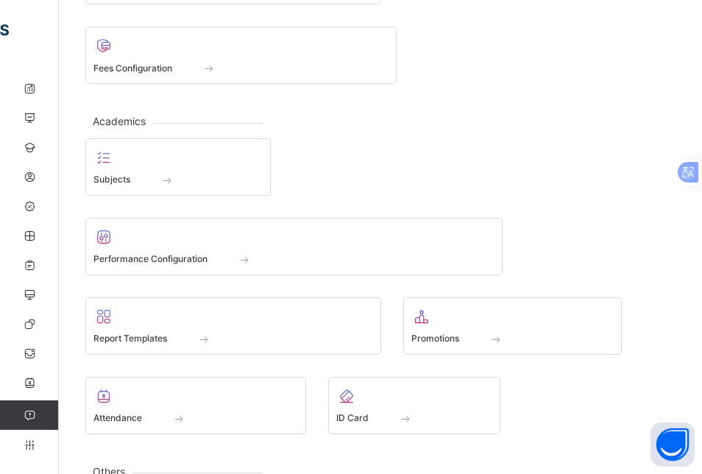
click at [183, 115] on div "General Sessions & Terms School Information Class Levels Class Arms School Cale…" at bounding box center [380, 98] width 643 height 937
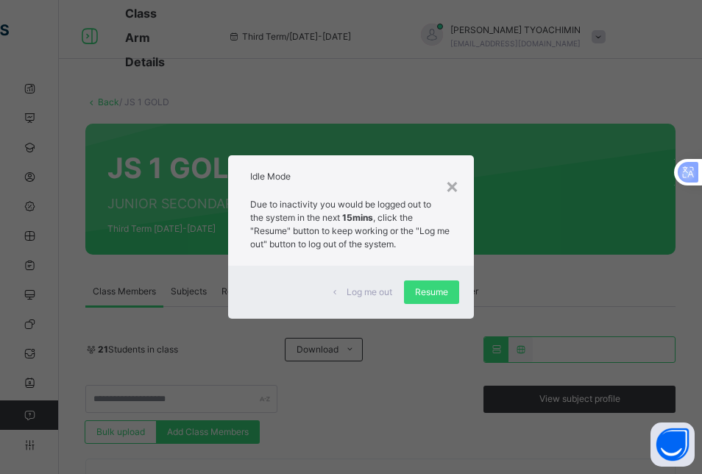
click at [384, 292] on span "Log me out" at bounding box center [370, 292] width 46 height 13
